Goal: Task Accomplishment & Management: Manage account settings

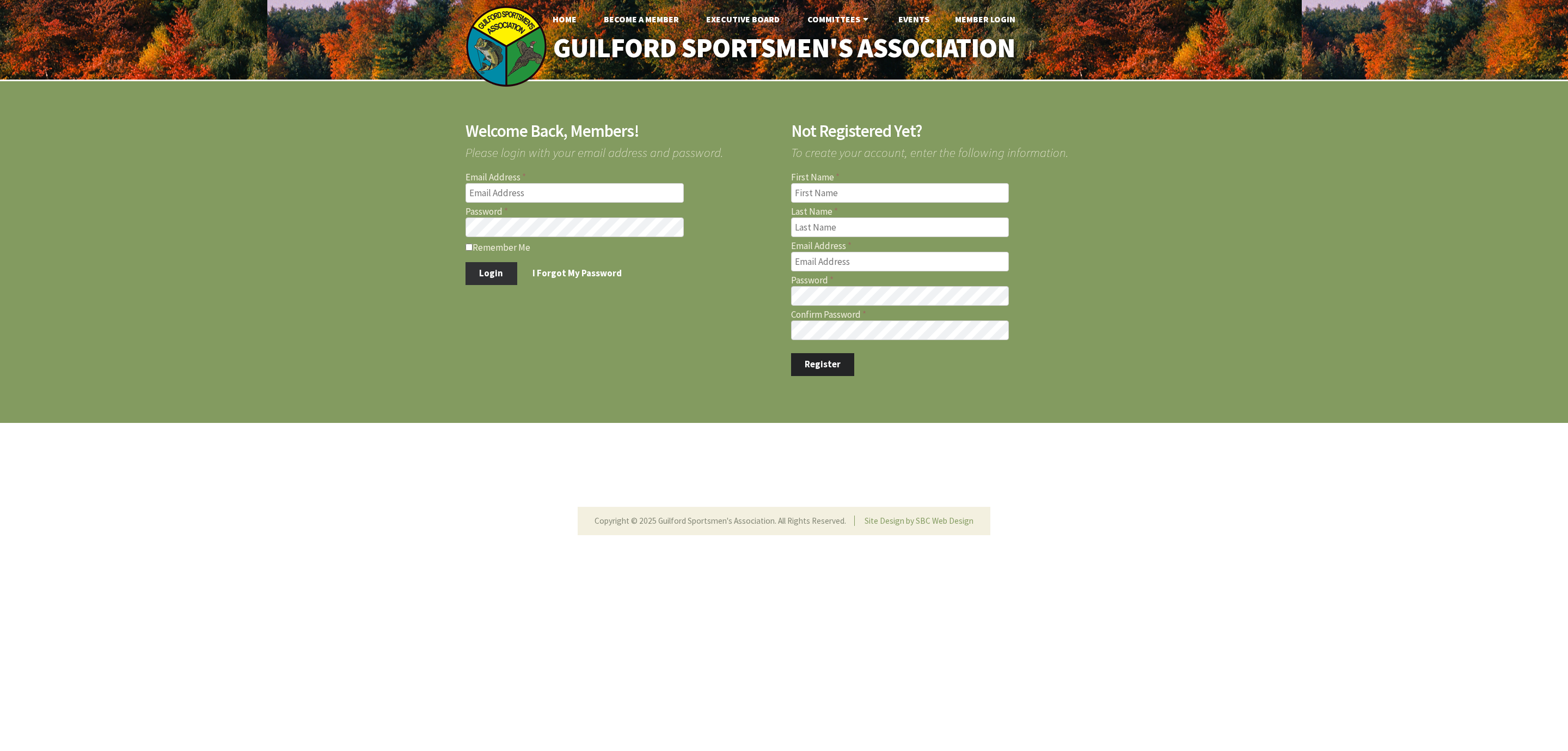
type input "[EMAIL_ADDRESS][DOMAIN_NAME]"
click at [487, 271] on button "Login" at bounding box center [492, 273] width 52 height 23
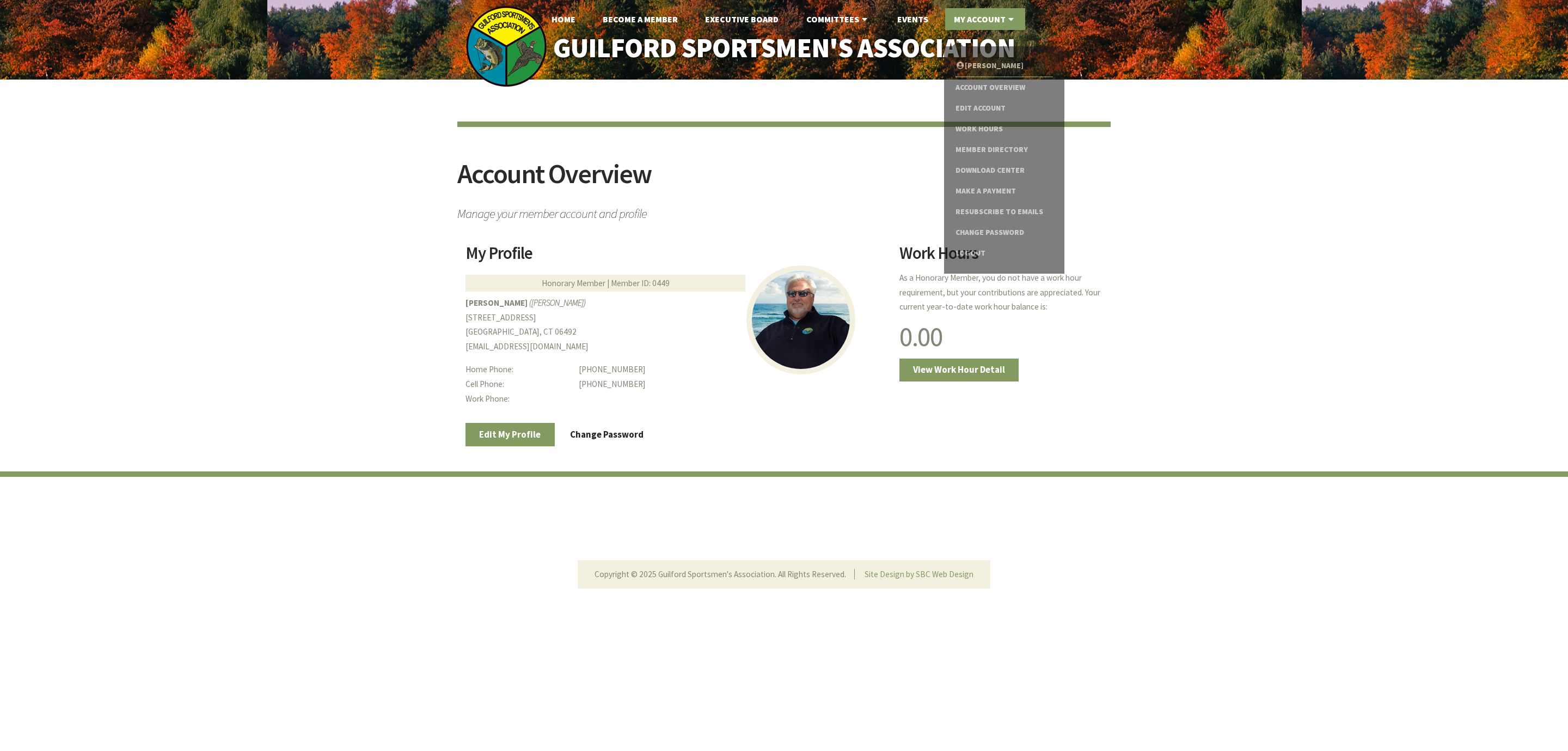
click at [986, 15] on link "My Account" at bounding box center [986, 19] width 80 height 22
